Goal: Navigation & Orientation: Go to known website

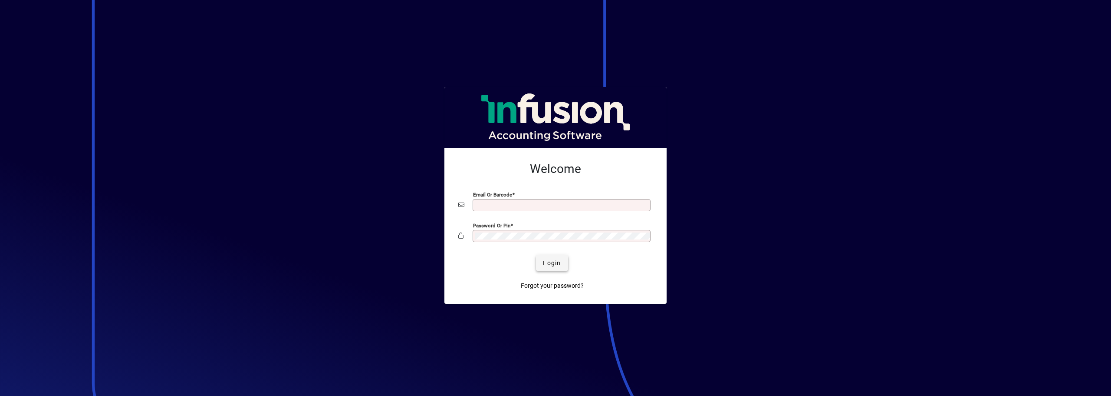
type input "**********"
click at [550, 261] on span "Login" at bounding box center [552, 262] width 18 height 9
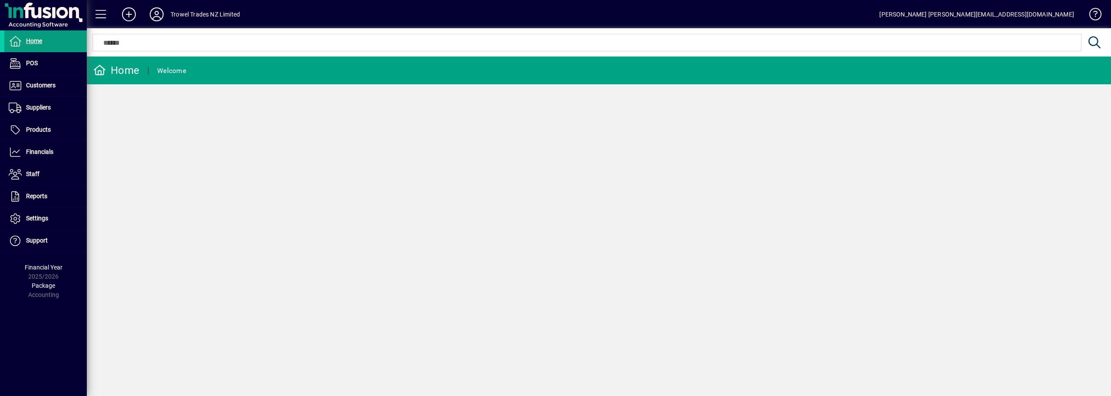
drag, startPoint x: 0, startPoint y: 3, endPoint x: 255, endPoint y: 173, distance: 306.8
click at [255, 173] on div "Home Welcome" at bounding box center [599, 225] width 1025 height 339
